Goal: Navigation & Orientation: Find specific page/section

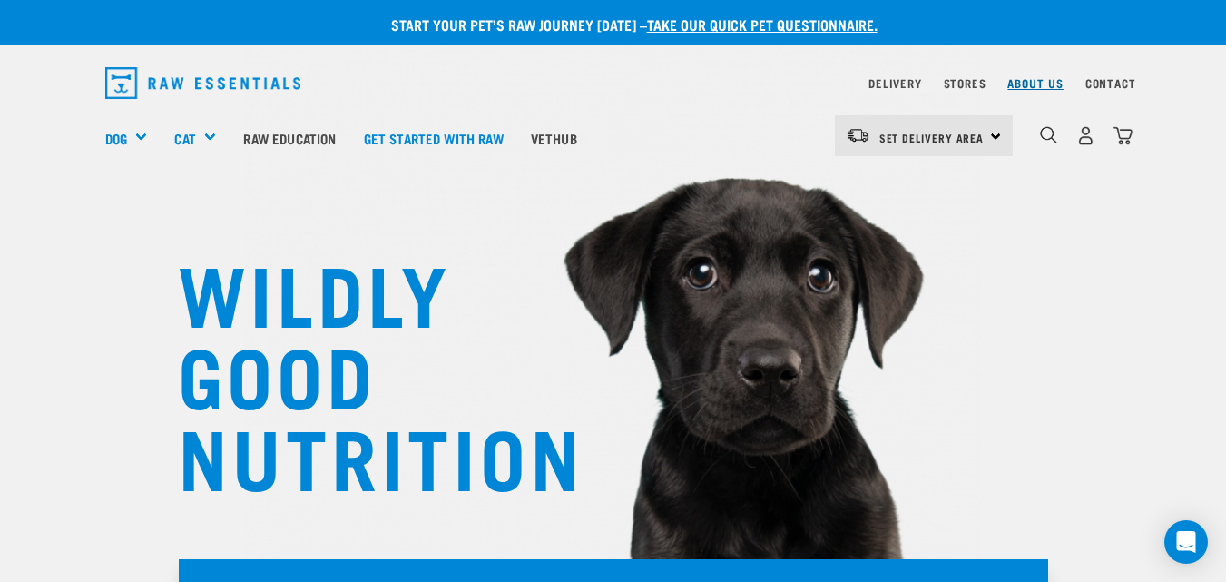
click at [1050, 81] on link "About Us" at bounding box center [1034, 83] width 55 height 6
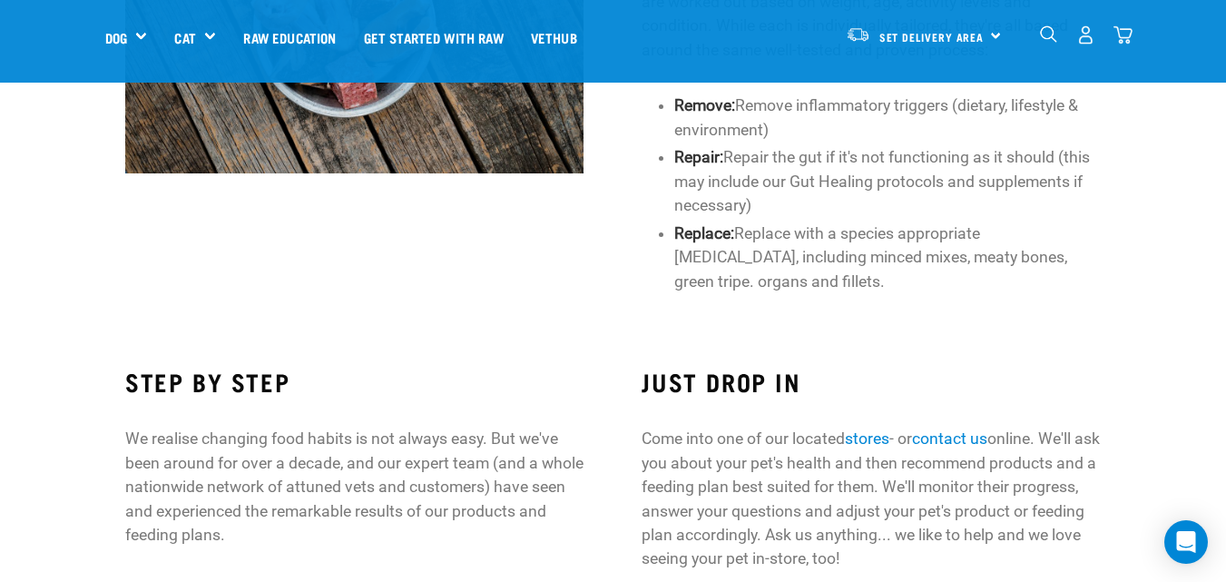
scroll to position [1295, 0]
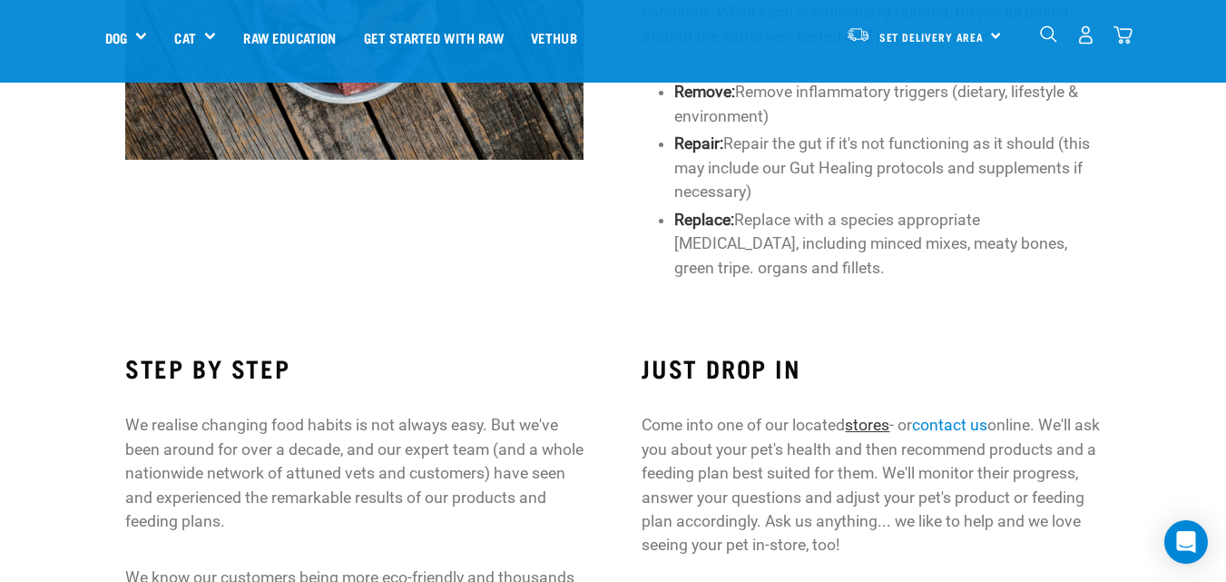
click at [872, 426] on link "stores" at bounding box center [867, 425] width 44 height 18
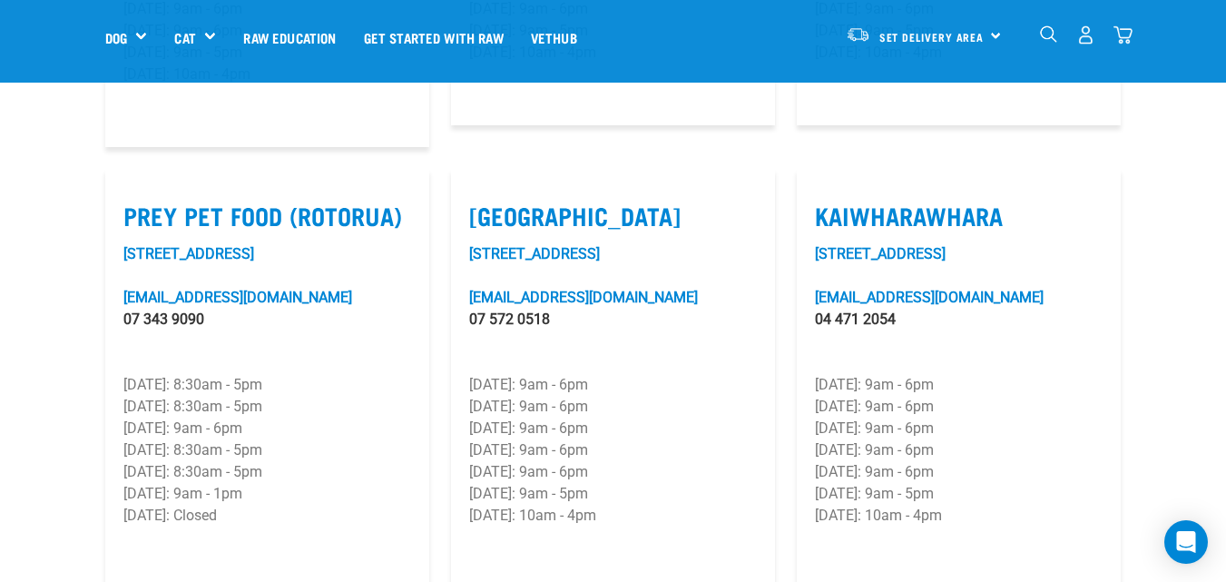
scroll to position [2266, 0]
